Goal: Transaction & Acquisition: Purchase product/service

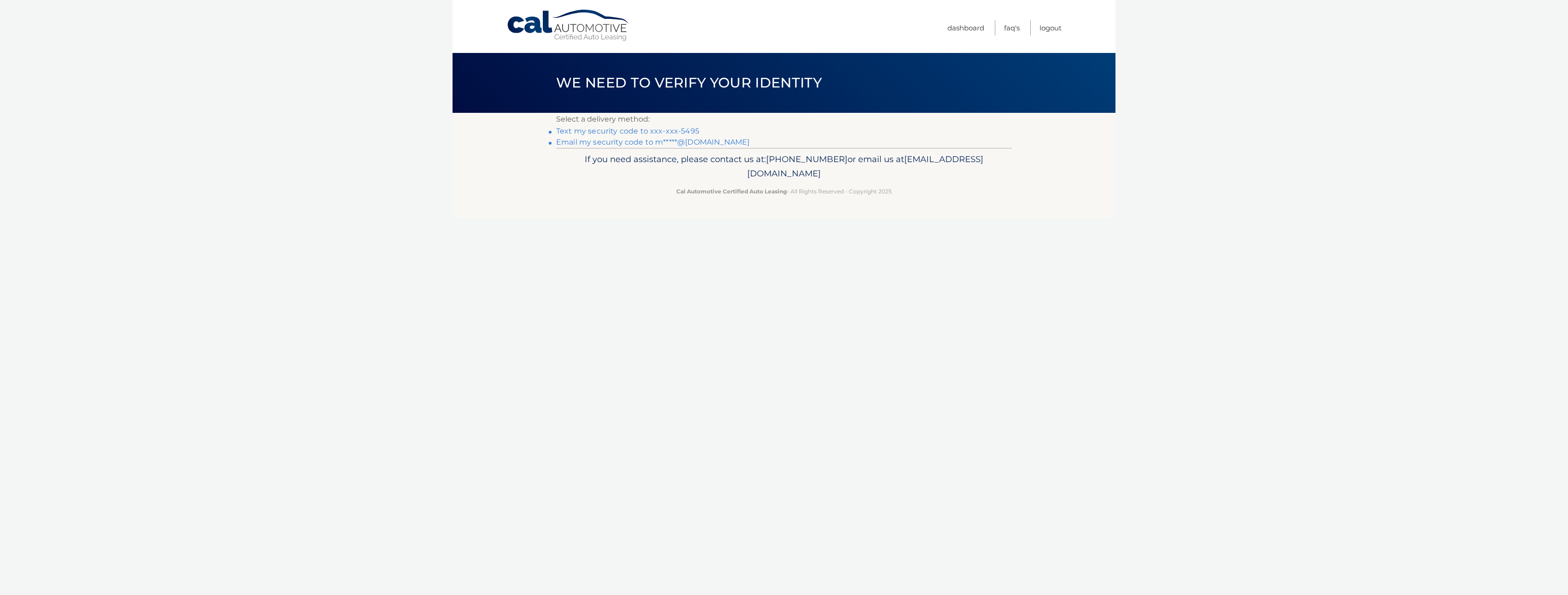
click at [676, 130] on link "Text my security code to xxx-xxx-5495" at bounding box center [627, 131] width 143 height 9
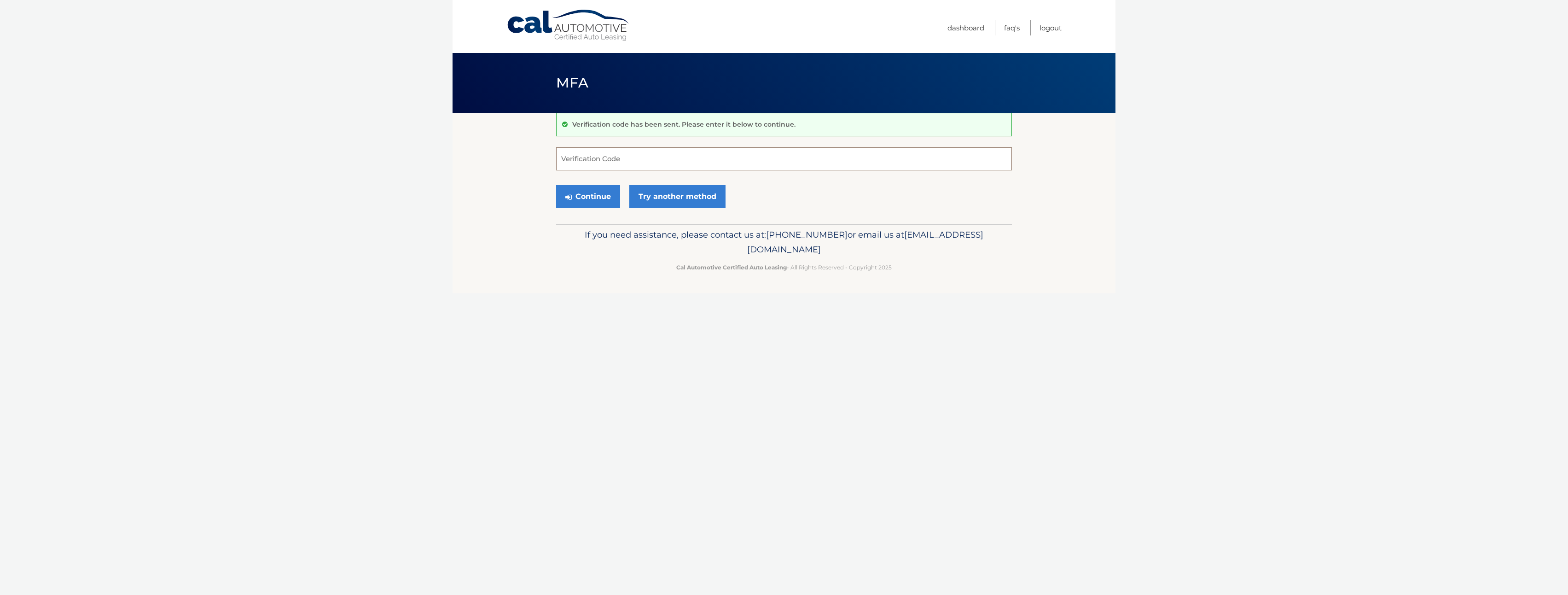
click at [650, 163] on input "Verification Code" at bounding box center [784, 159] width 456 height 23
type input "652297"
click at [587, 202] on button "Continue" at bounding box center [587, 196] width 64 height 23
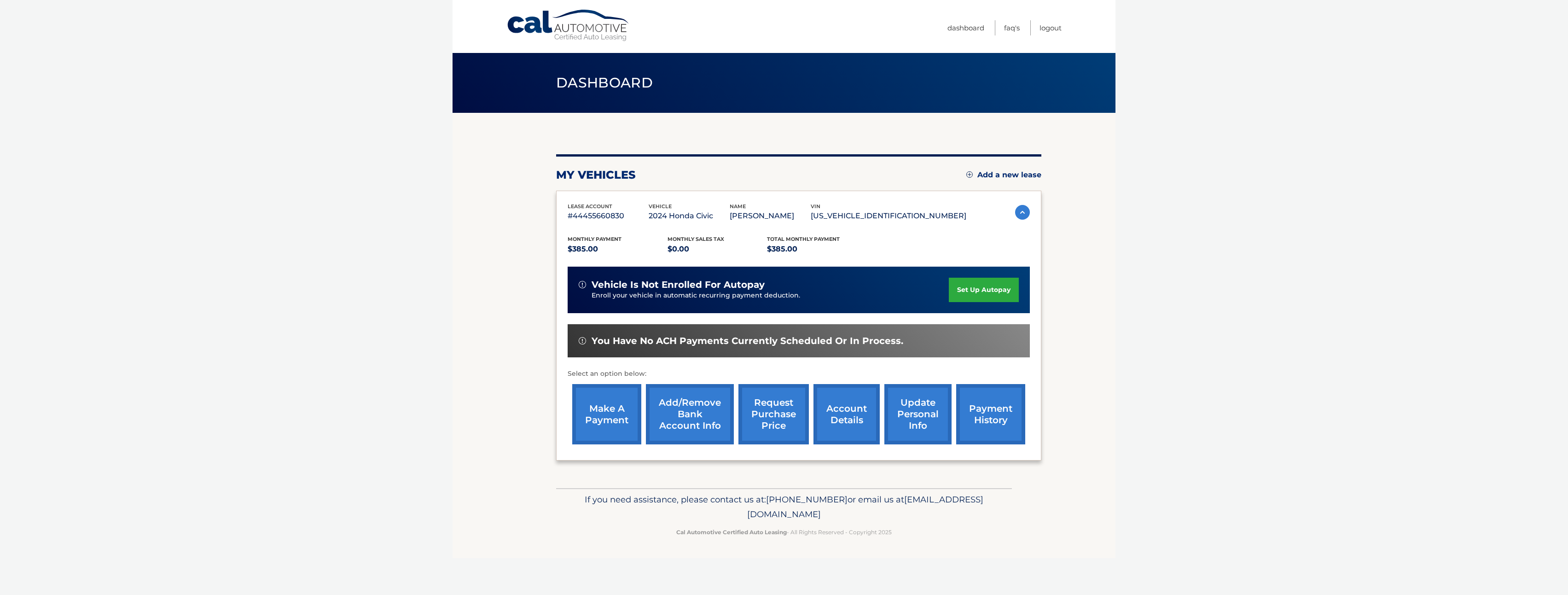
click at [615, 412] on link "make a payment" at bounding box center [606, 414] width 69 height 60
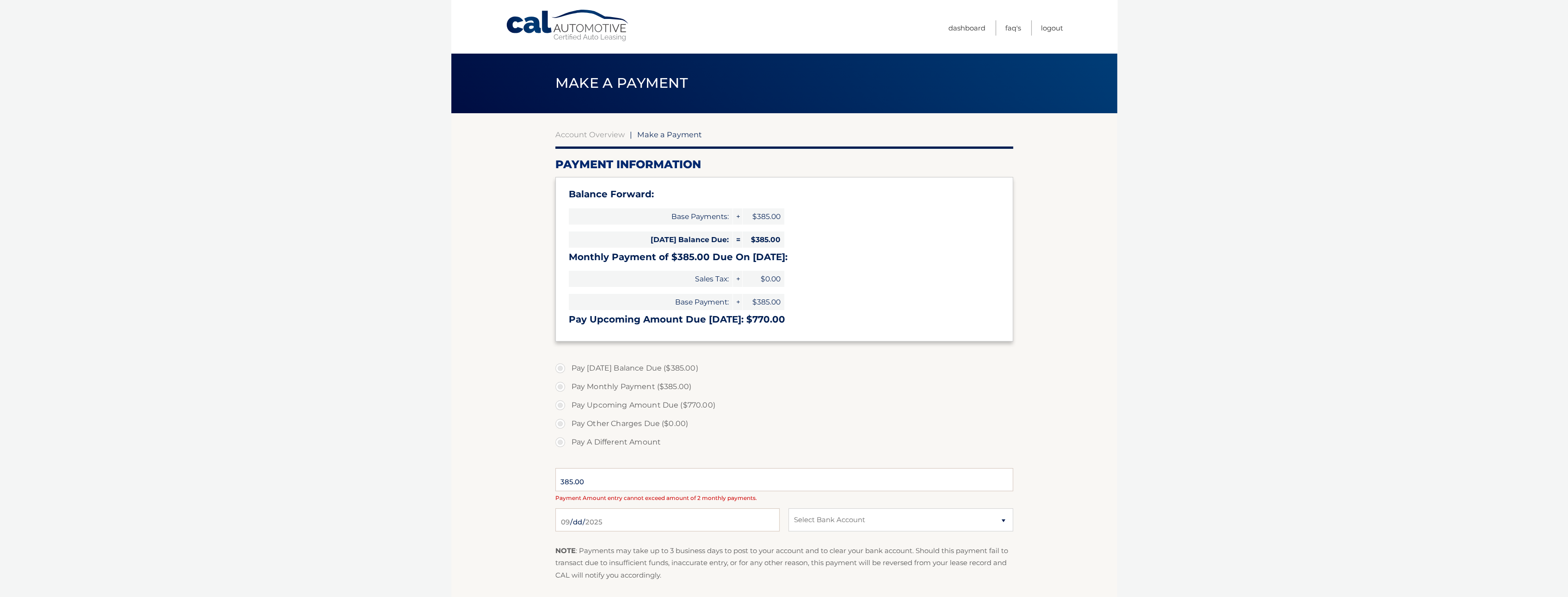
select select "NGRjM2ZiNmUtYjRlOC00YmI0LWEzZTYtMjI5Mjc1OTQ0MzIy"
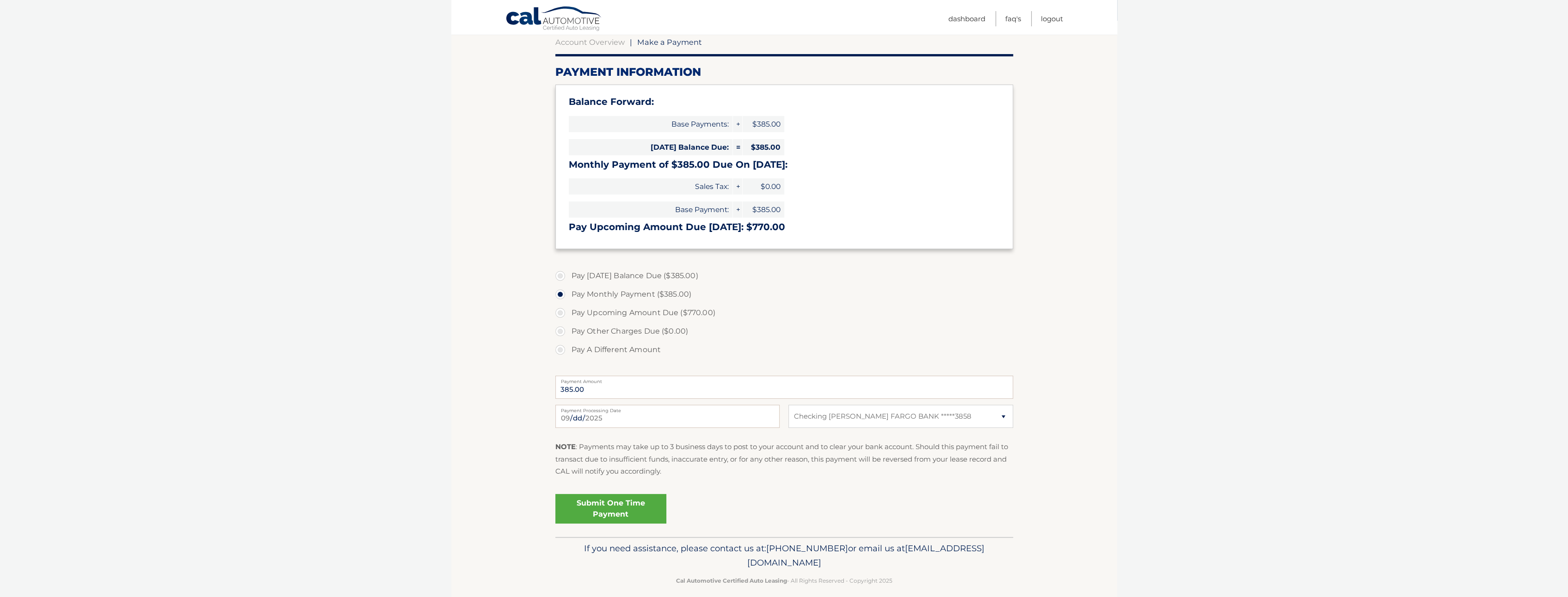
scroll to position [102, 0]
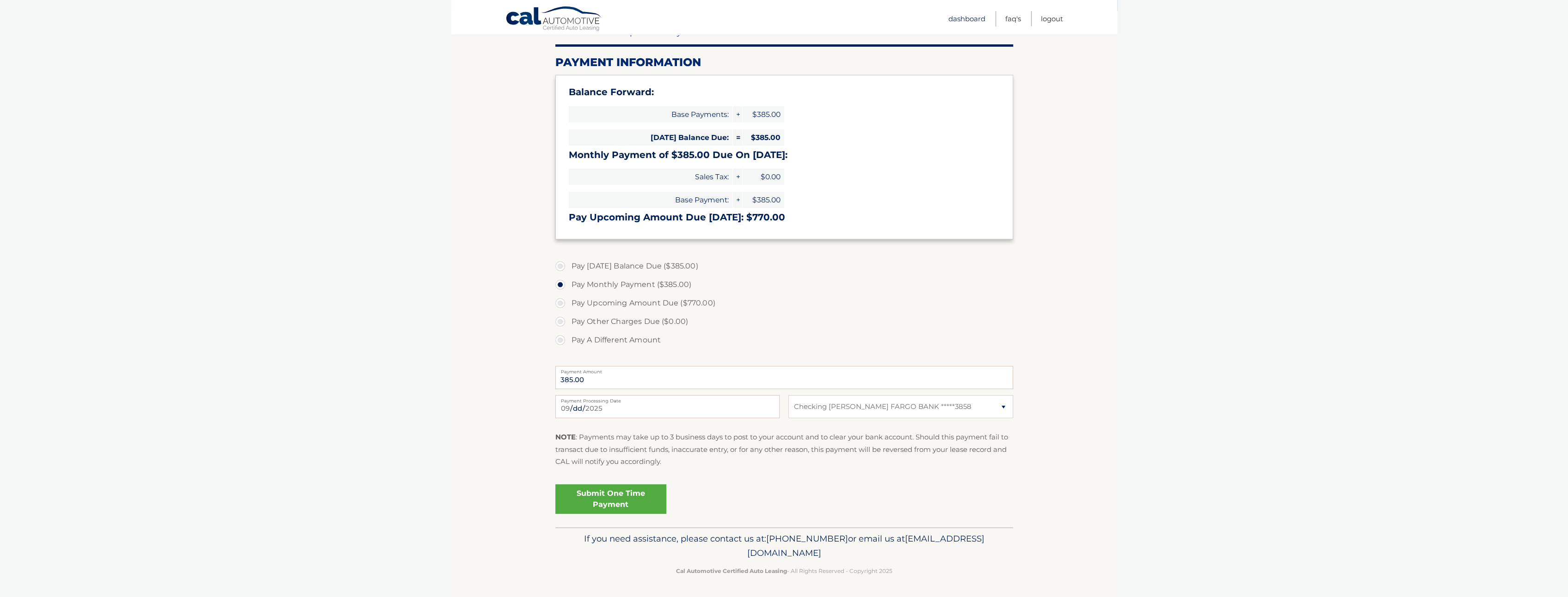
click at [972, 17] on link "Dashboard" at bounding box center [967, 18] width 37 height 15
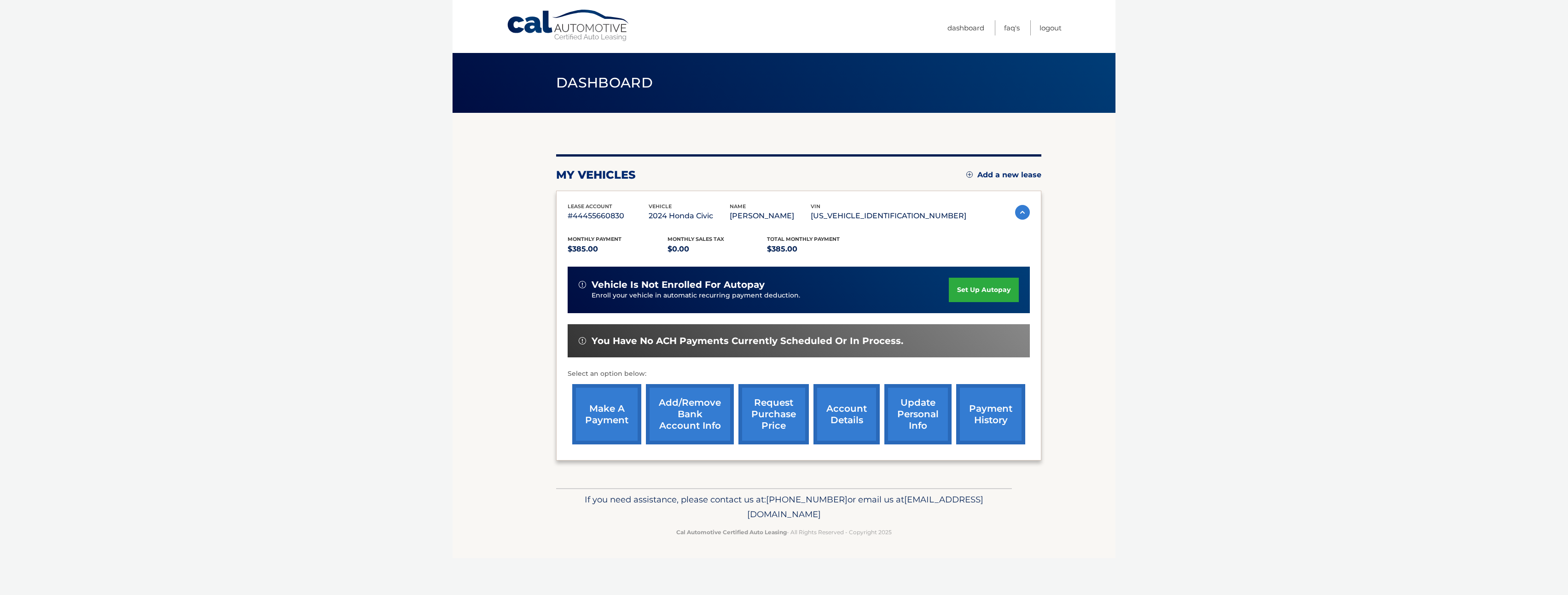
click at [856, 415] on link "account details" at bounding box center [847, 414] width 66 height 60
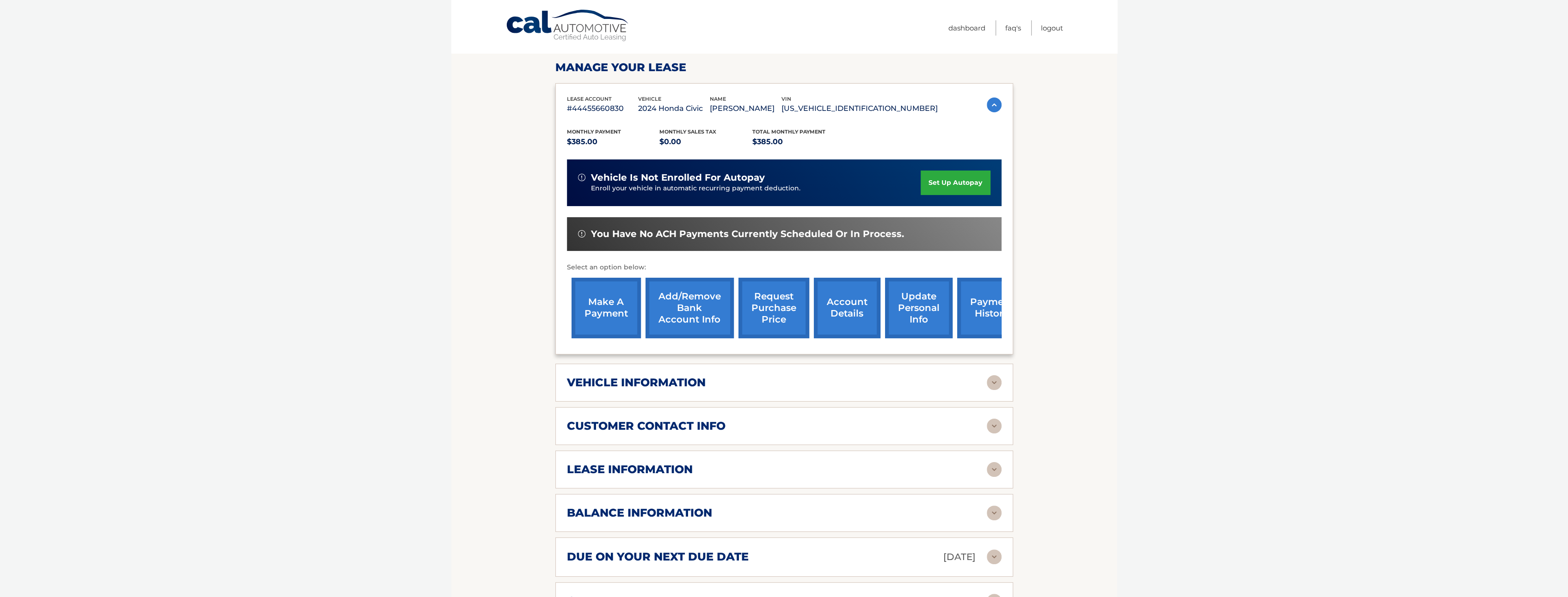
scroll to position [185, 0]
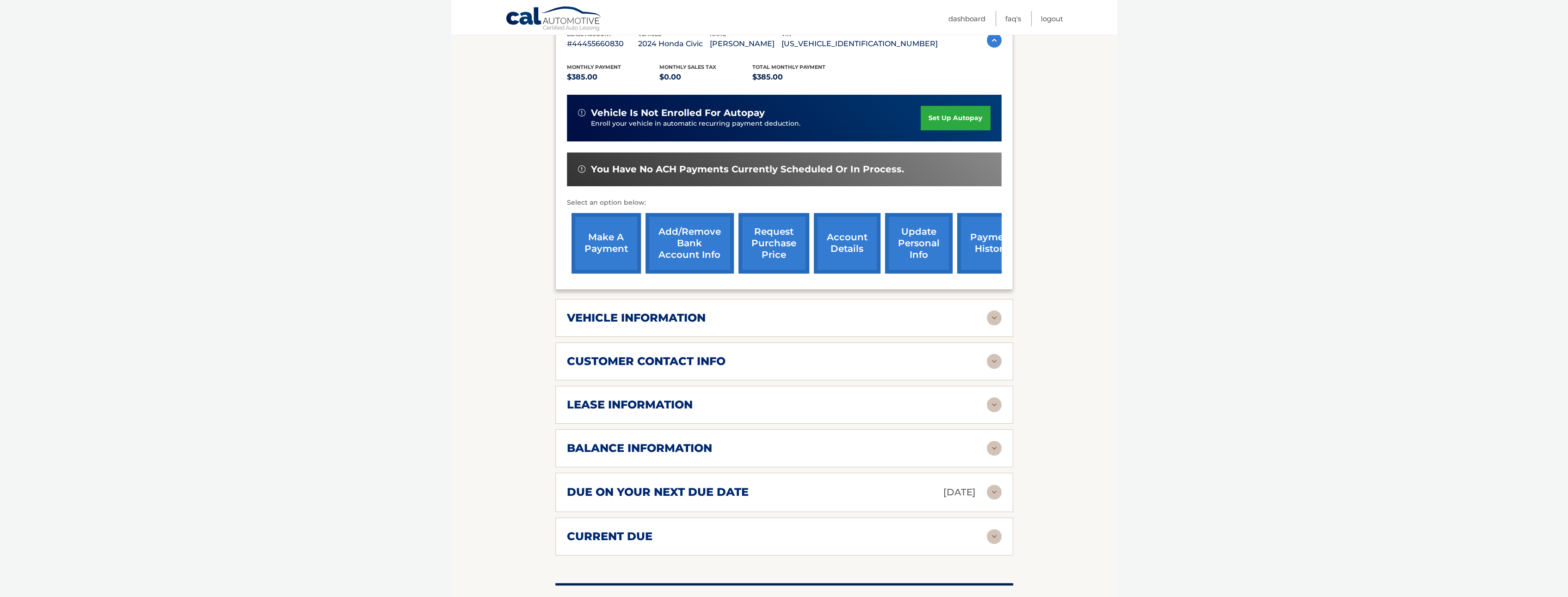
click at [992, 491] on img at bounding box center [994, 492] width 15 height 15
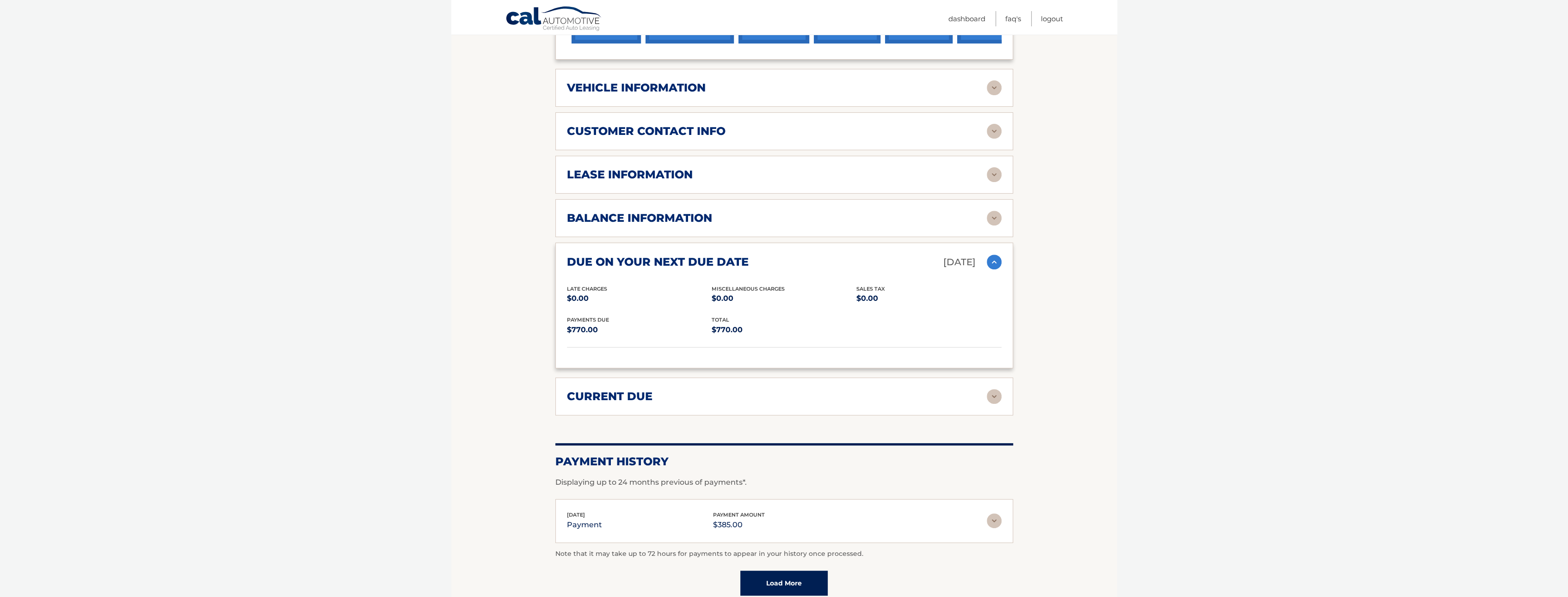
scroll to position [498, 0]
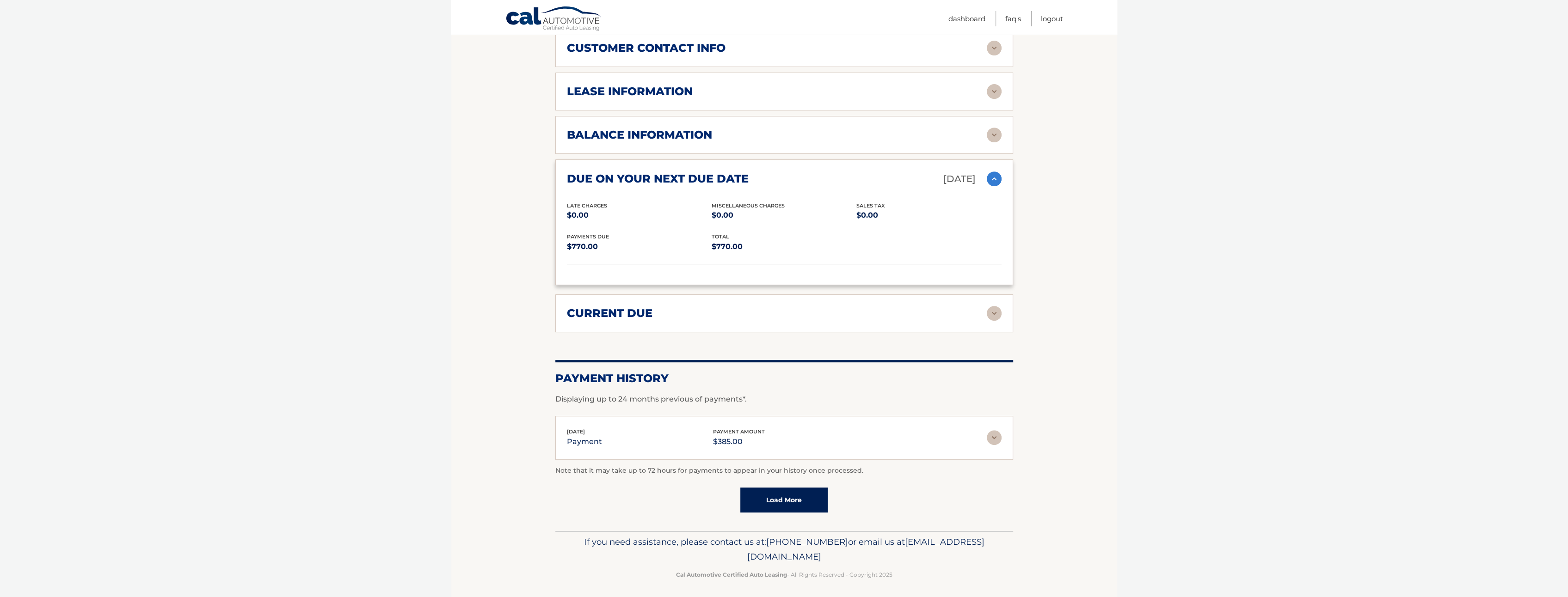
click at [992, 309] on img at bounding box center [994, 313] width 15 height 15
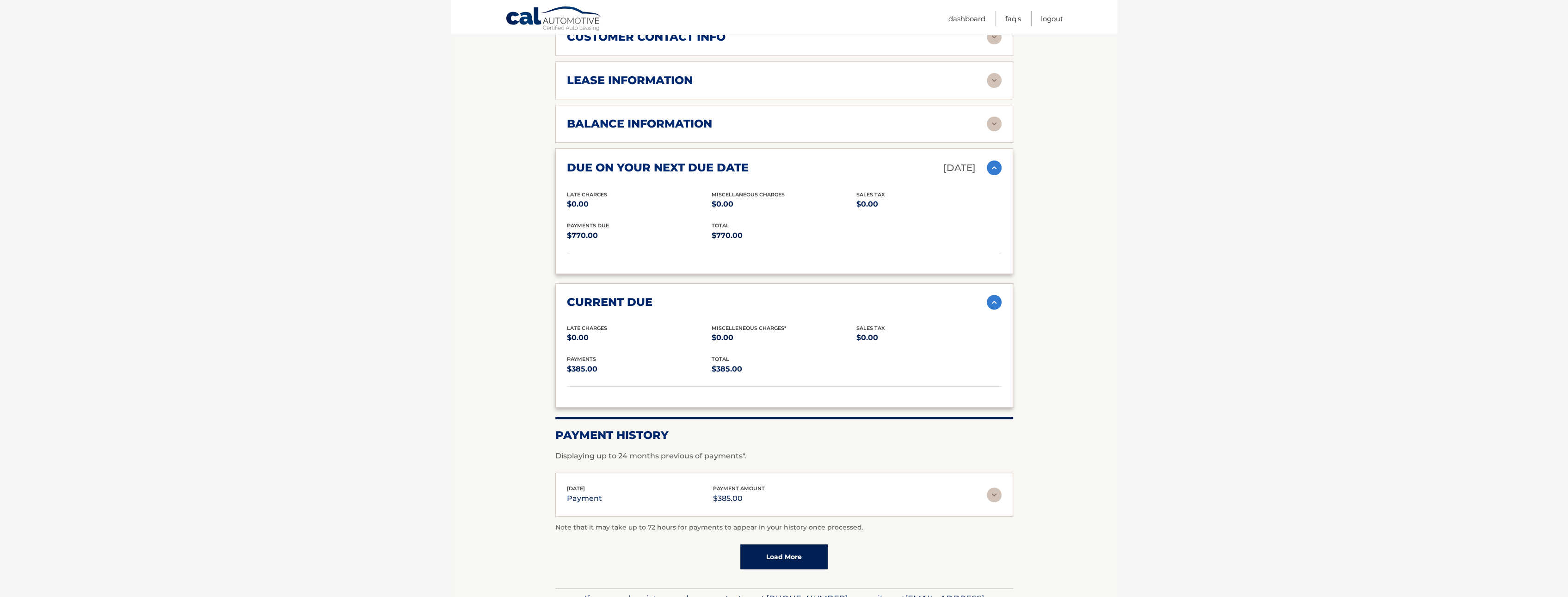
scroll to position [334, 0]
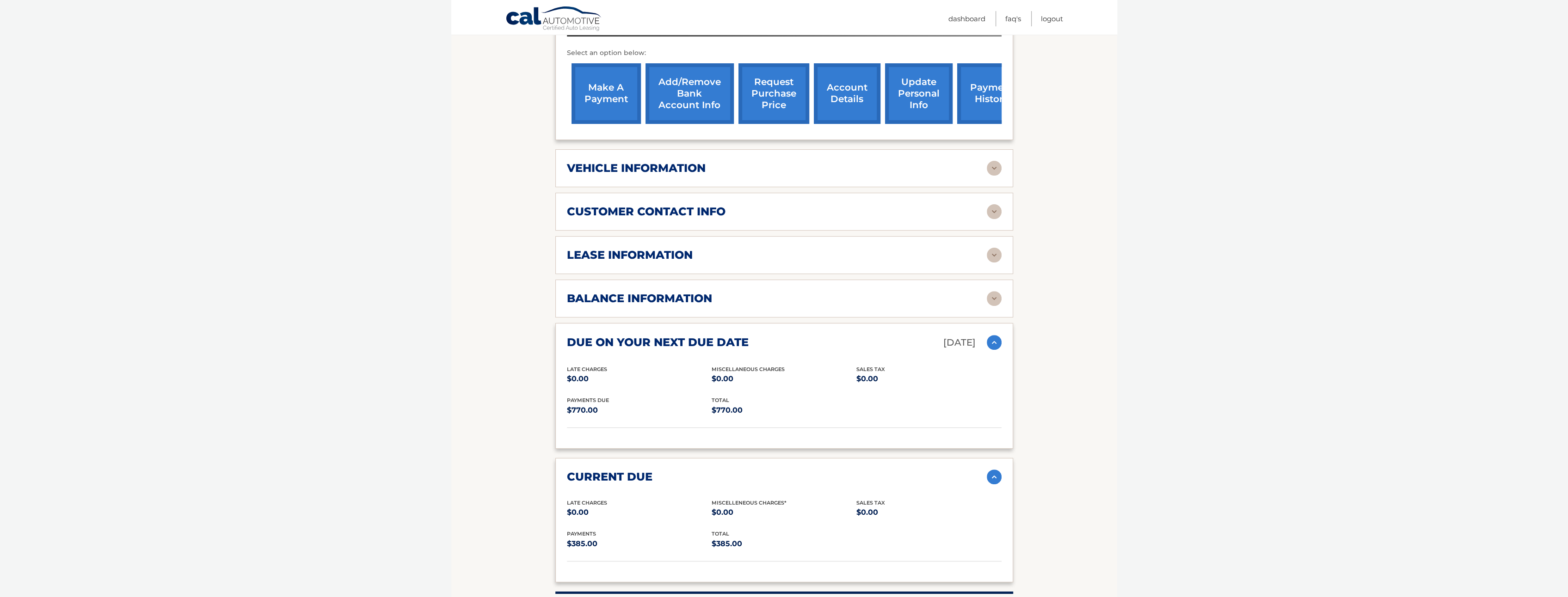
click at [982, 95] on link "payment history" at bounding box center [992, 93] width 69 height 61
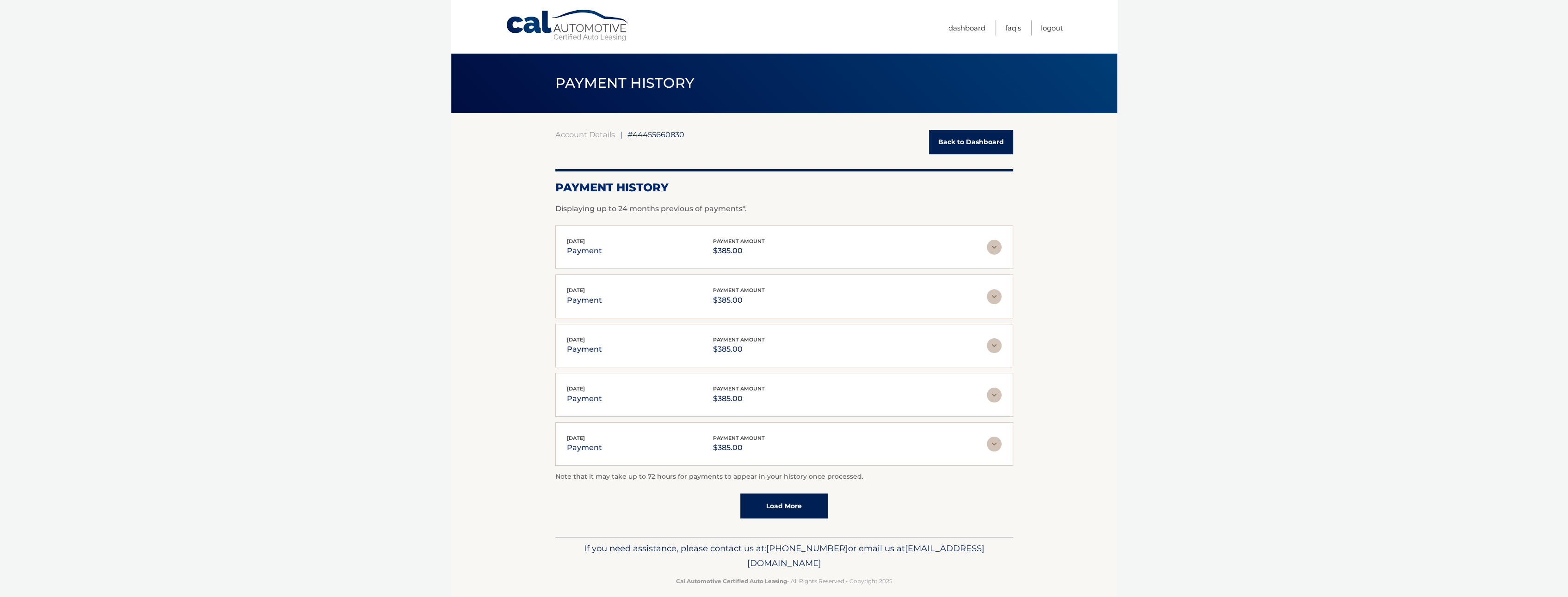
click at [960, 154] on link "Back to Dashboard" at bounding box center [971, 141] width 84 height 24
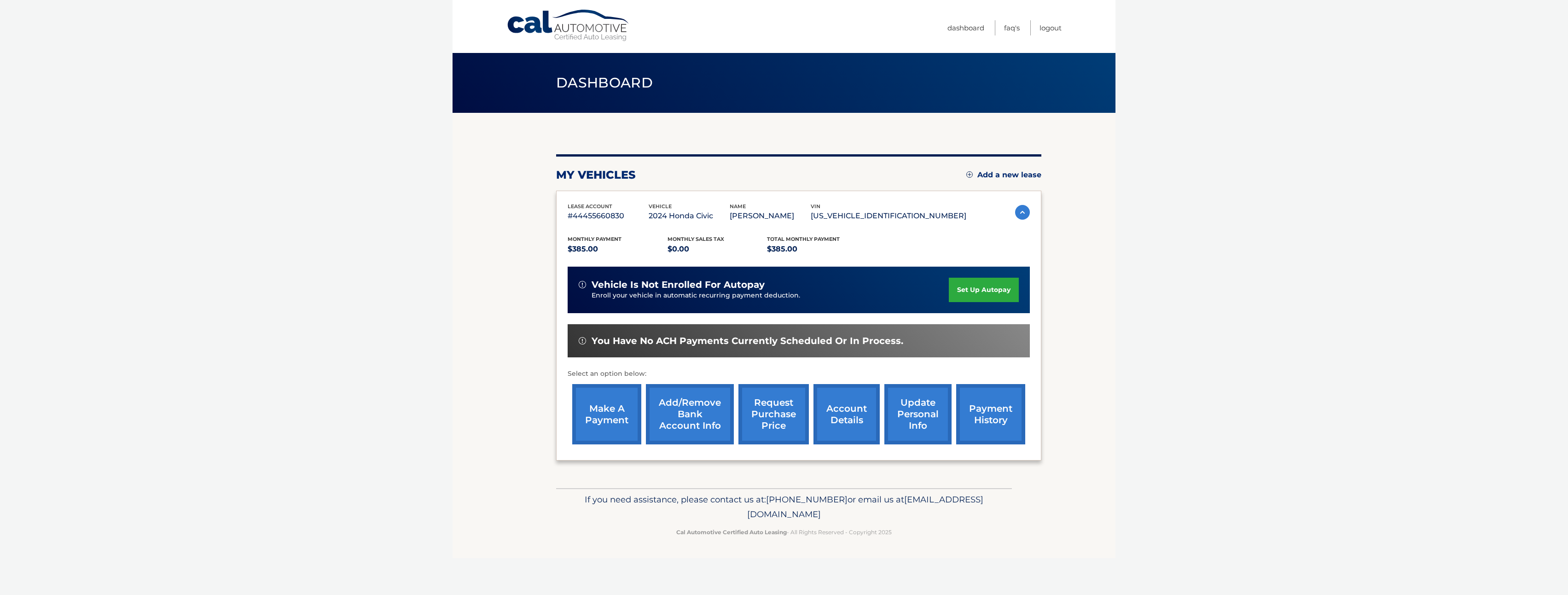
click at [615, 405] on link "make a payment" at bounding box center [606, 414] width 69 height 60
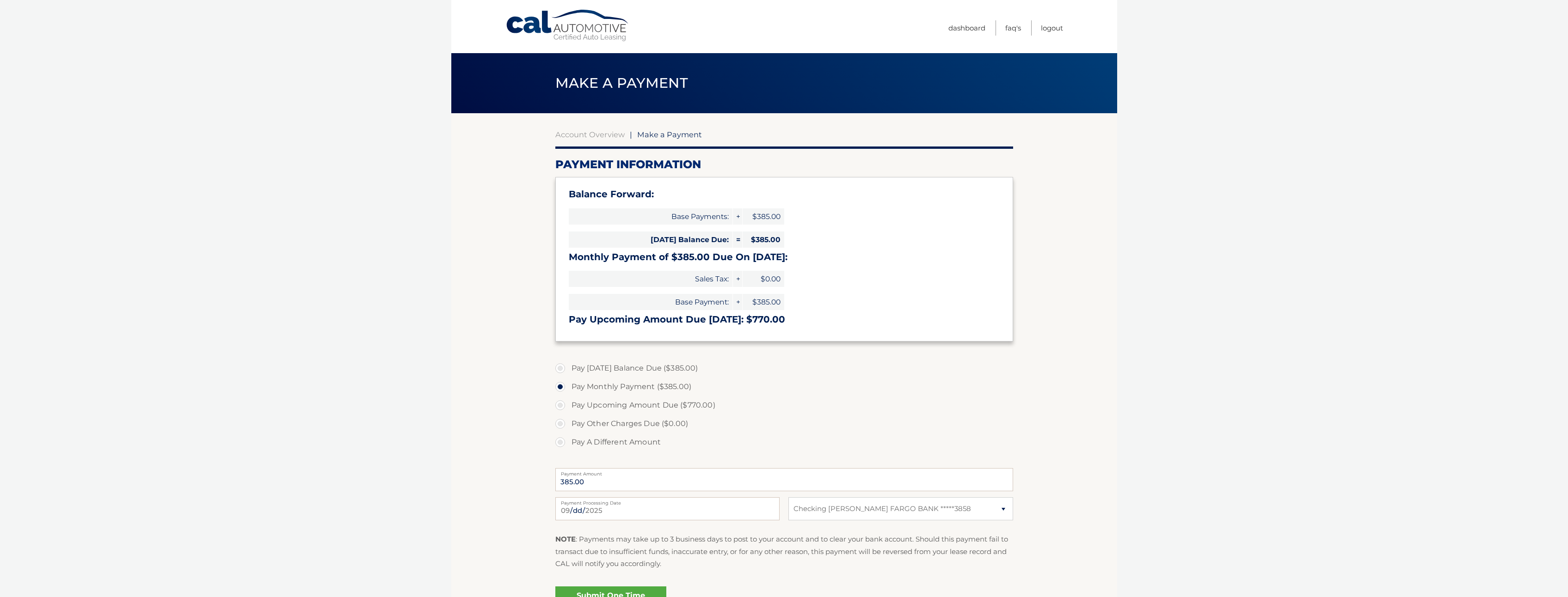
select select "NGRjM2ZiNmUtYjRlOC00YmI0LWEzZTYtMjI5Mjc1OTQ0MzIy"
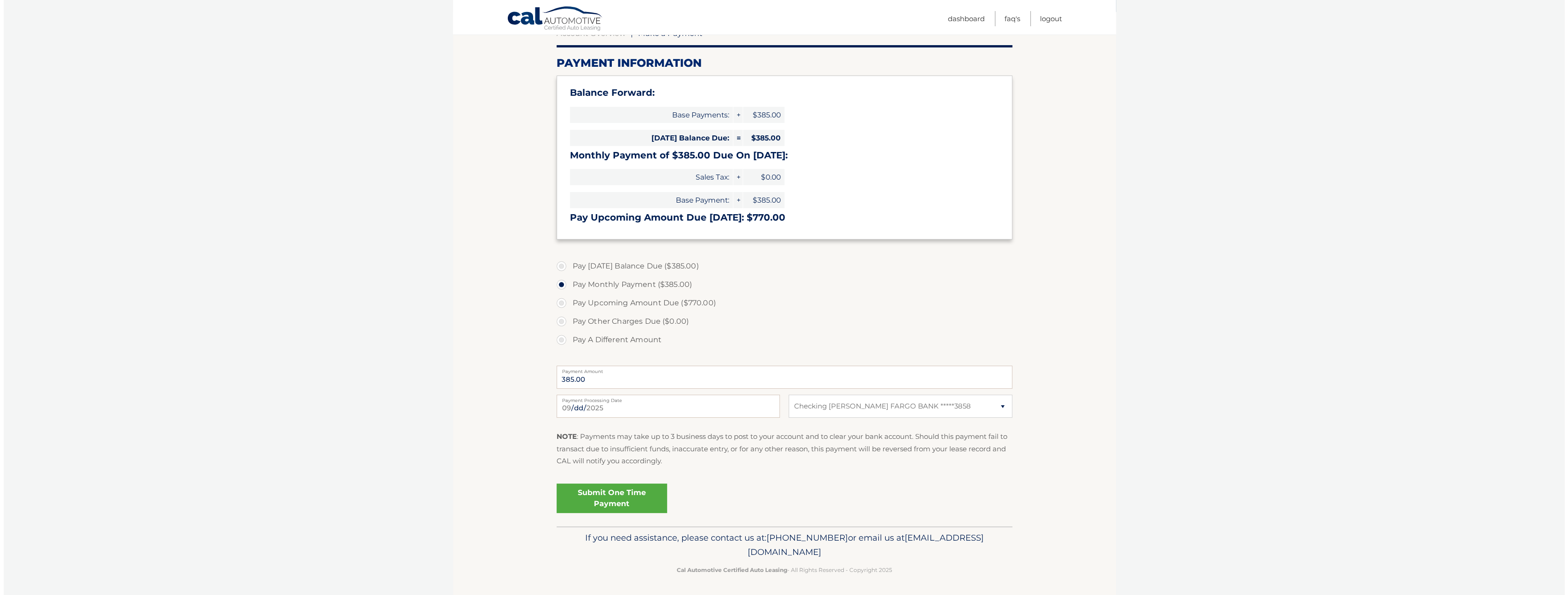
scroll to position [102, 0]
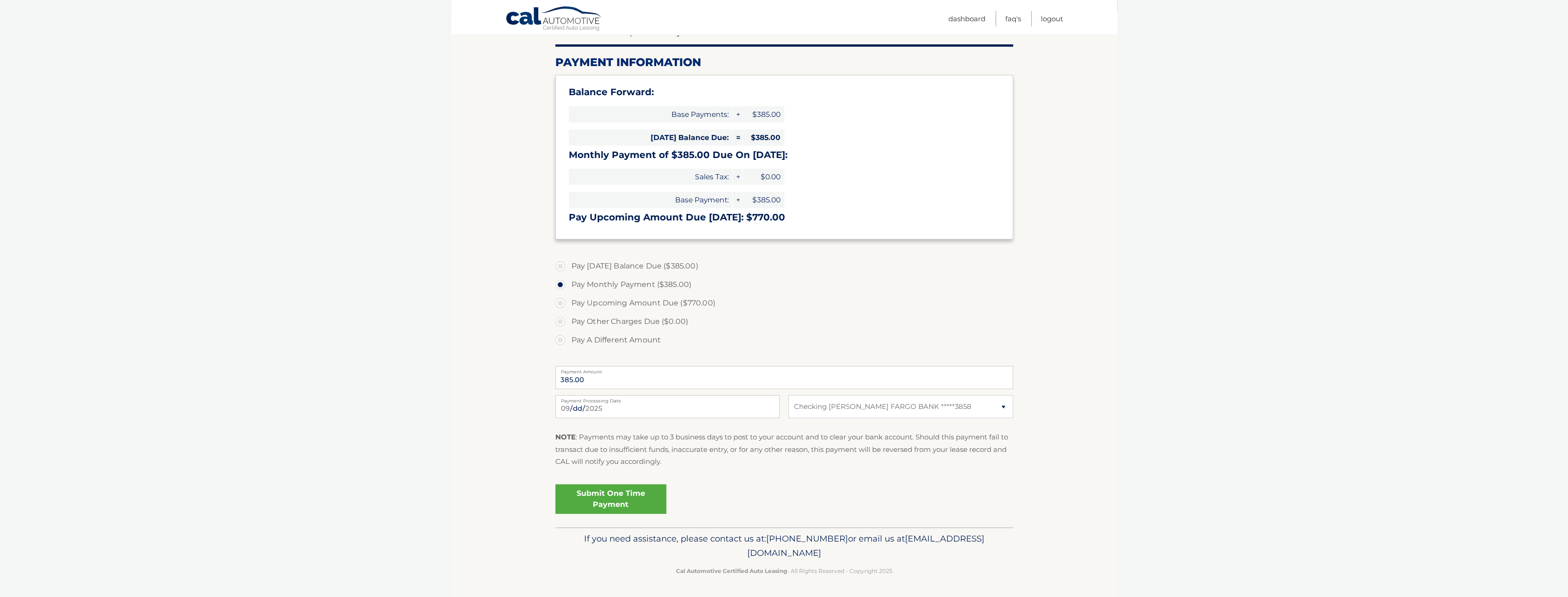
click at [606, 498] on link "Submit One Time Payment" at bounding box center [611, 499] width 111 height 30
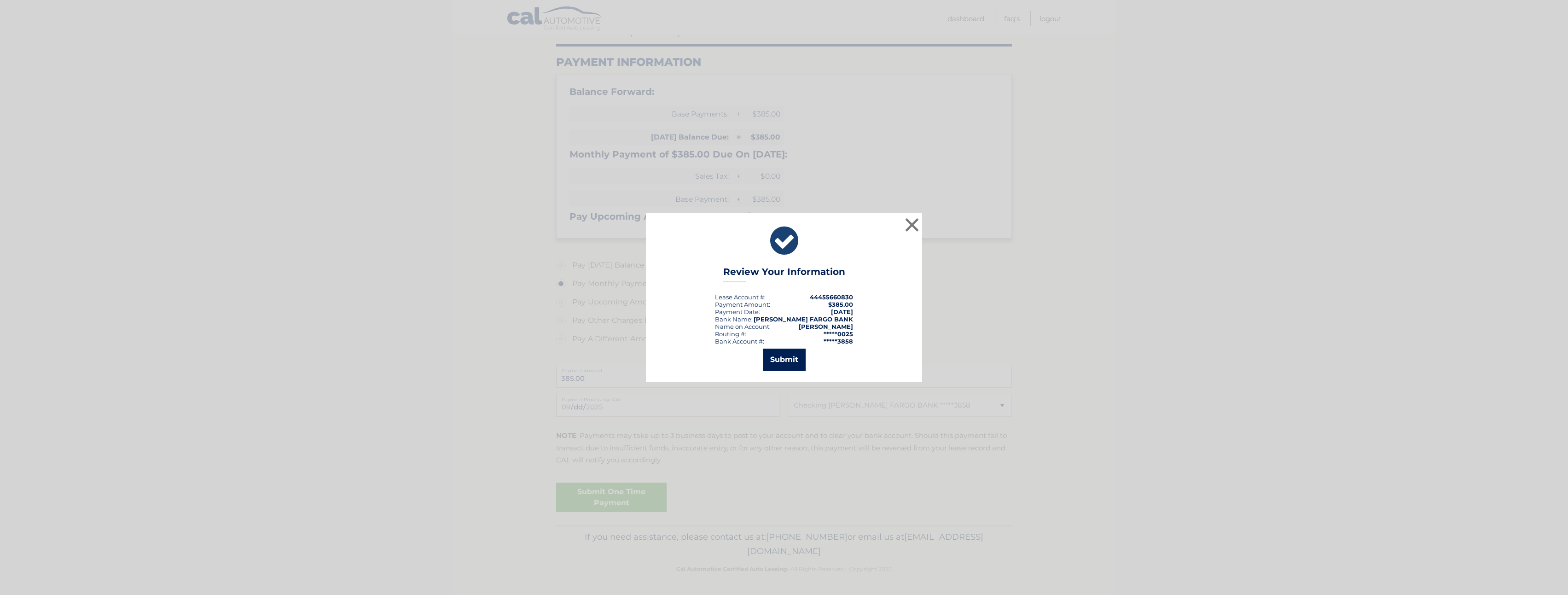
click at [793, 360] on button "Submit" at bounding box center [784, 360] width 43 height 22
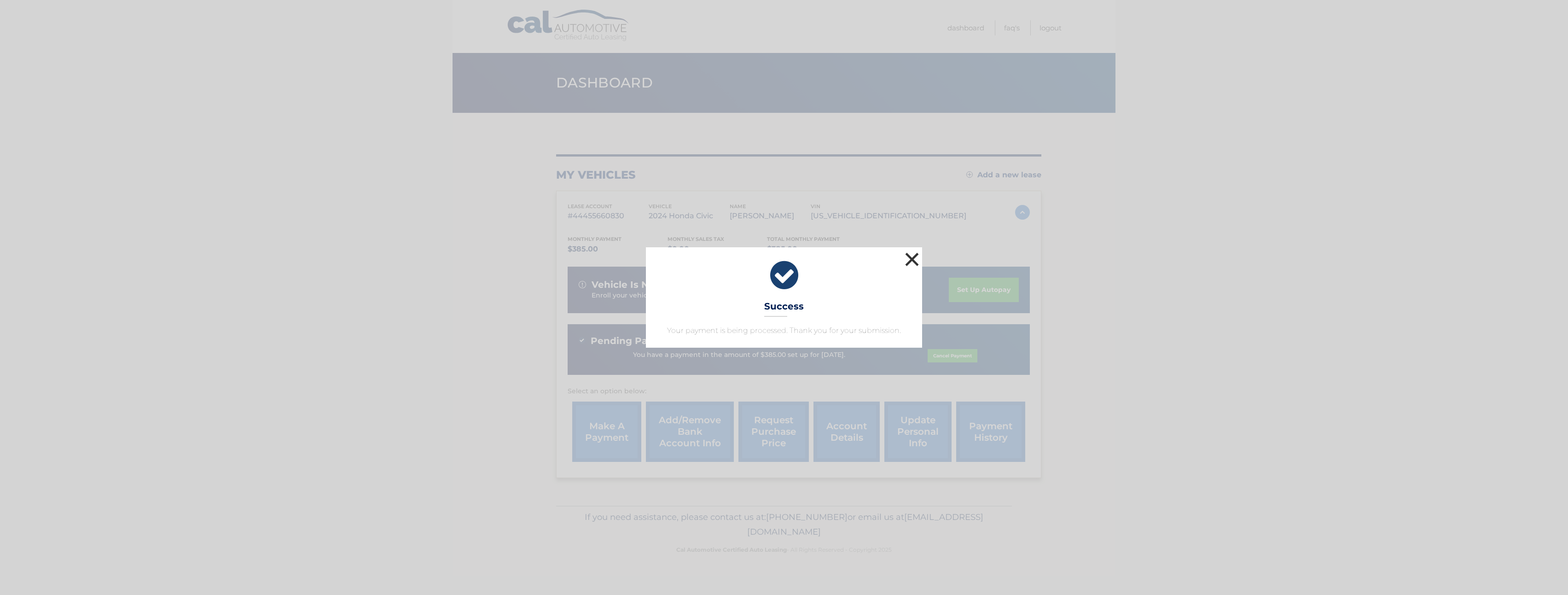
click at [909, 261] on button "×" at bounding box center [912, 259] width 18 height 18
